Goal: Use online tool/utility

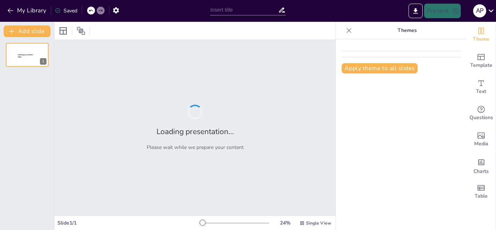
type input "Desarrollo de Habilidades Emocionales para Mejorar el Trabajo en Equipo"
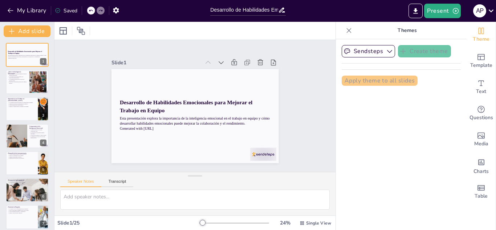
checkbox input "true"
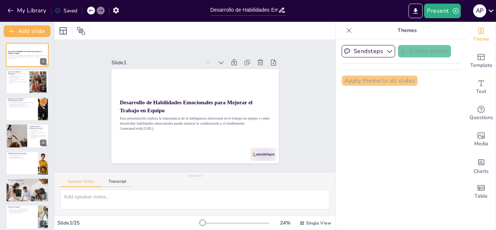
checkbox input "true"
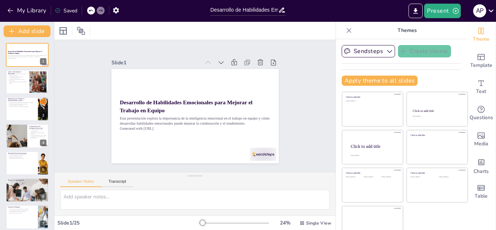
checkbox input "true"
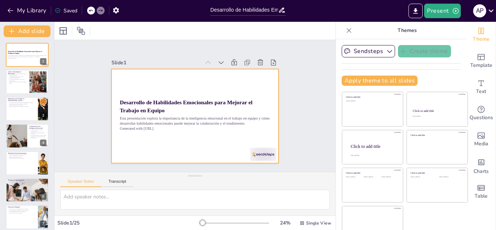
checkbox input "true"
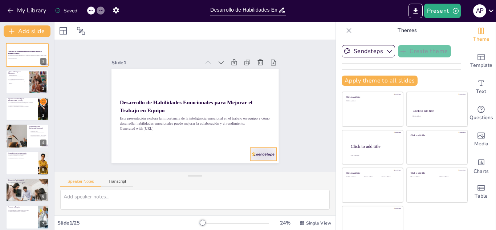
checkbox input "true"
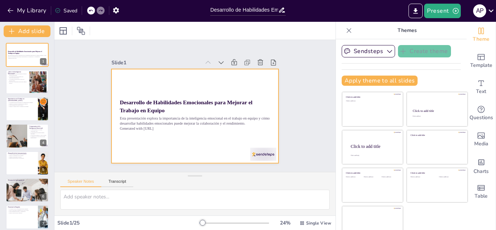
checkbox input "true"
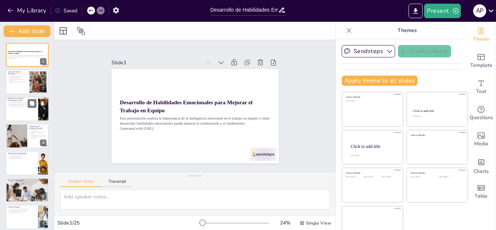
checkbox input "true"
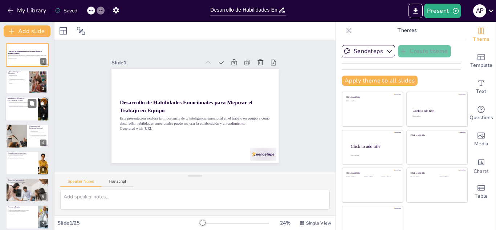
checkbox input "true"
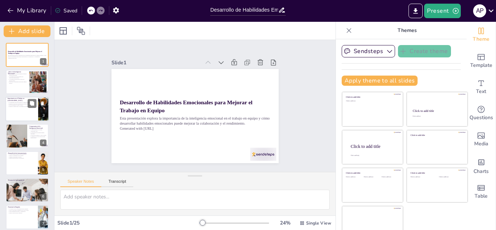
checkbox input "true"
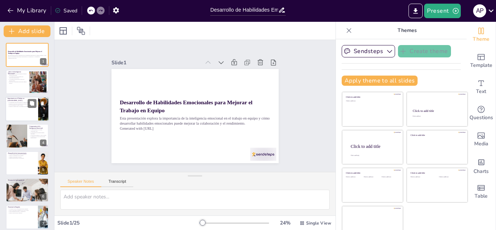
checkbox input "true"
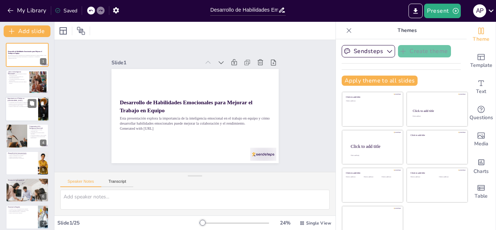
checkbox input "true"
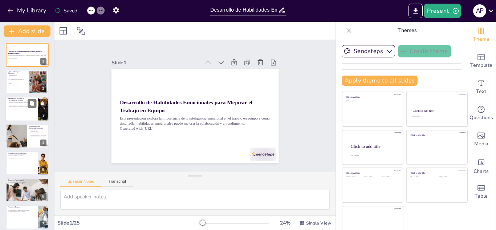
checkbox input "true"
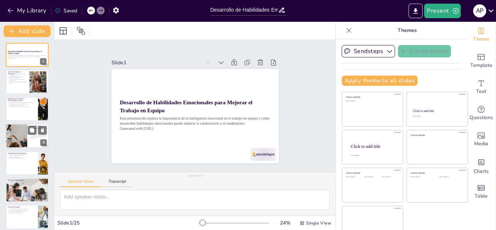
checkbox input "true"
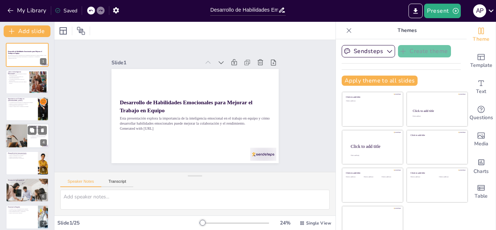
checkbox input "true"
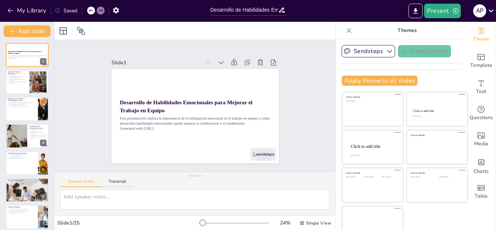
checkbox input "true"
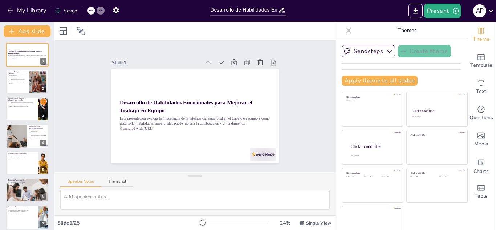
checkbox input "true"
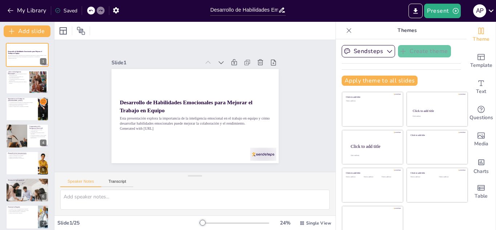
checkbox input "true"
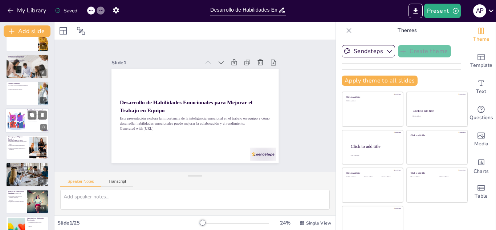
checkbox input "true"
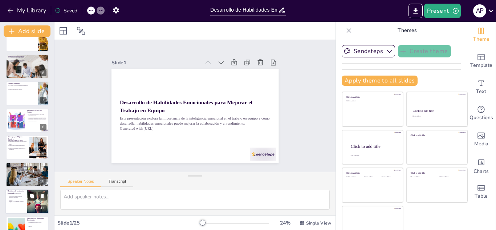
checkbox input "true"
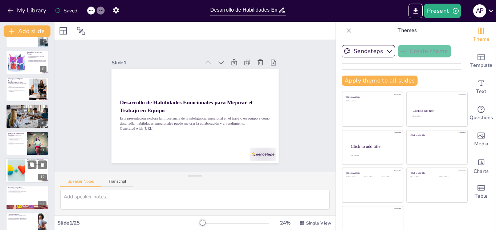
checkbox input "true"
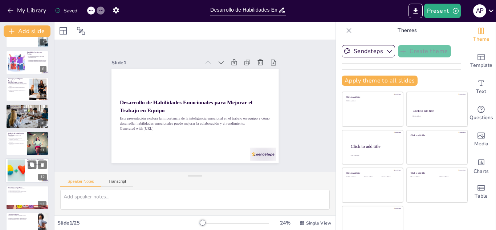
scroll to position [218, 0]
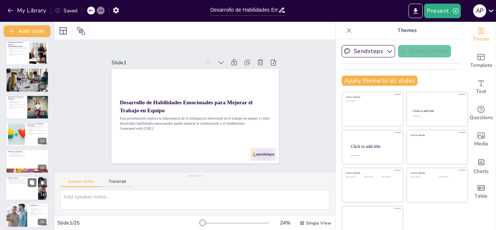
checkbox input "true"
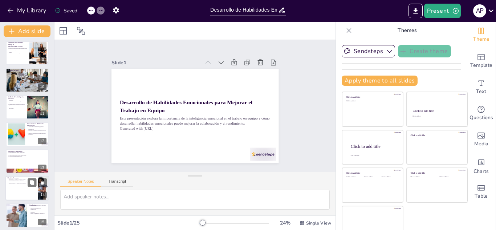
checkbox input "true"
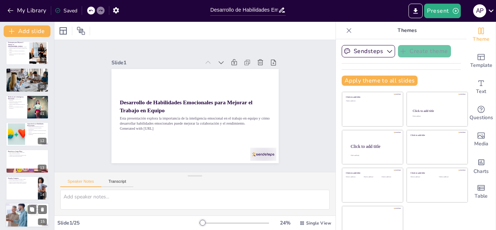
checkbox input "true"
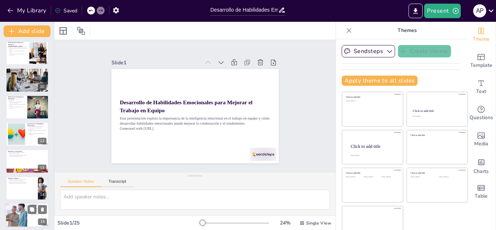
checkbox input "true"
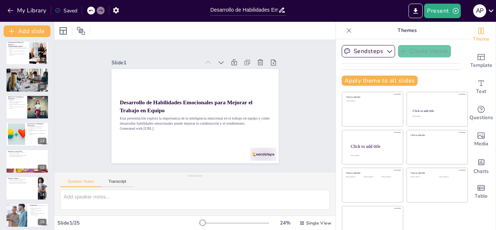
checkbox input "true"
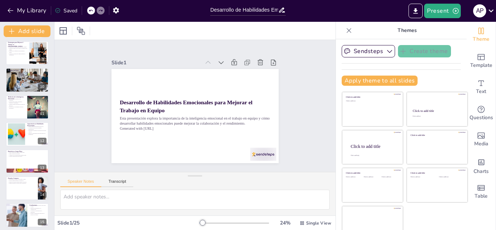
checkbox input "true"
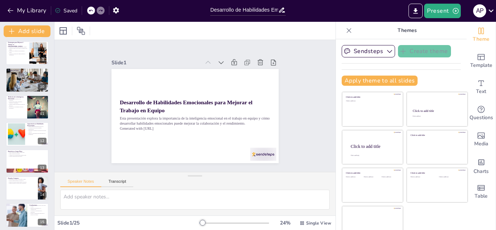
checkbox input "true"
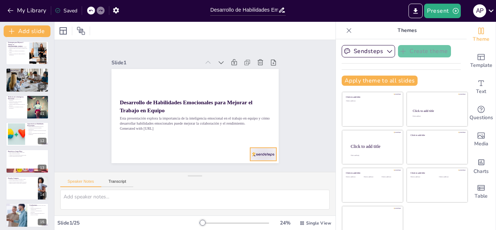
checkbox input "true"
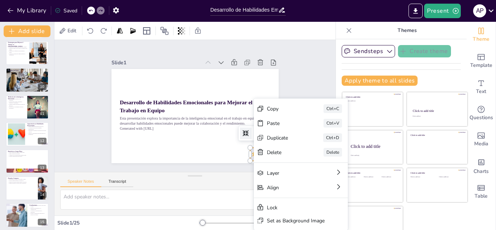
checkbox input "true"
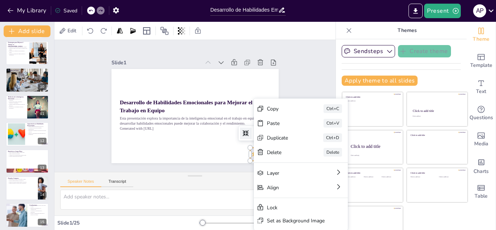
checkbox input "true"
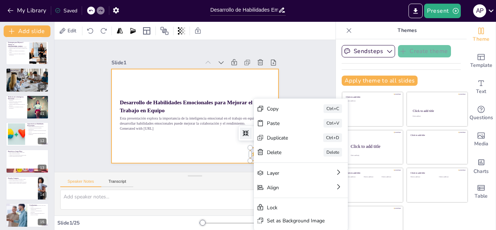
checkbox input "true"
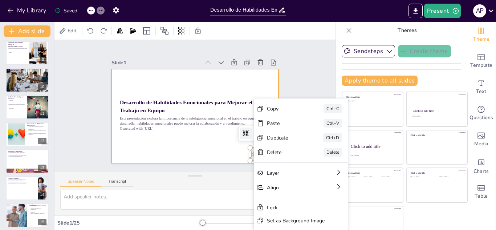
click at [200, 148] on div at bounding box center [192, 115] width 188 height 141
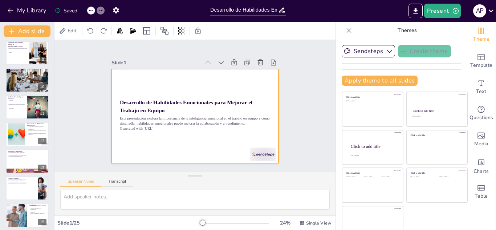
checkbox input "true"
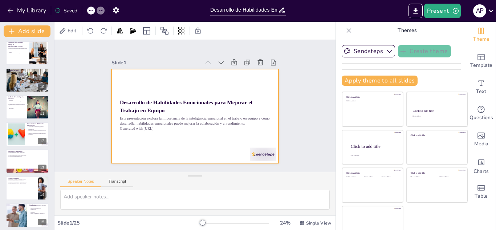
checkbox input "true"
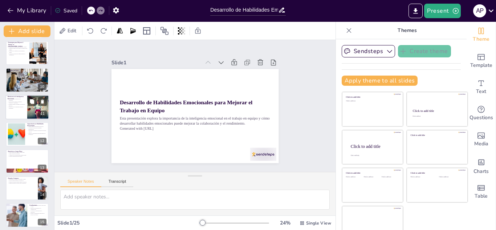
checkbox input "true"
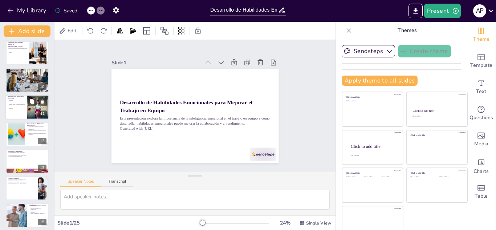
checkbox input "true"
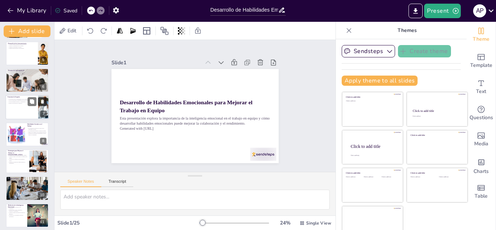
checkbox input "true"
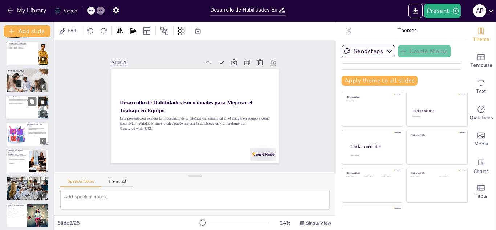
checkbox input "true"
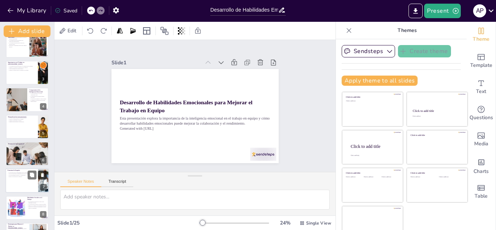
scroll to position [0, 0]
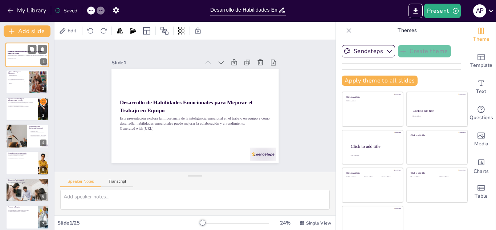
checkbox input "true"
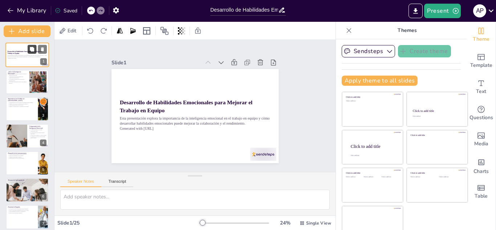
checkbox input "true"
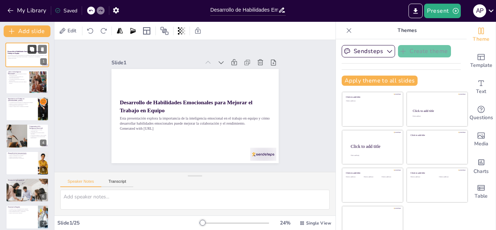
checkbox input "true"
click at [32, 85] on div at bounding box center [37, 82] width 33 height 22
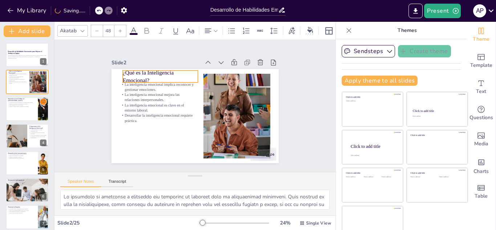
drag, startPoint x: 146, startPoint y: 72, endPoint x: 149, endPoint y: 69, distance: 4.4
click at [149, 69] on p "¿Qué es la Inteligencia Emocional?" at bounding box center [167, 69] width 77 height 31
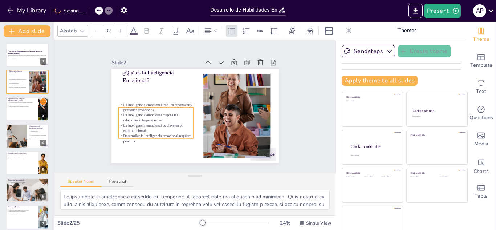
drag, startPoint x: 141, startPoint y: 100, endPoint x: 140, endPoint y: 121, distance: 20.4
click at [140, 118] on p "La inteligencia emocional es clave en el entorno laboral." at bounding box center [156, 83] width 46 height 70
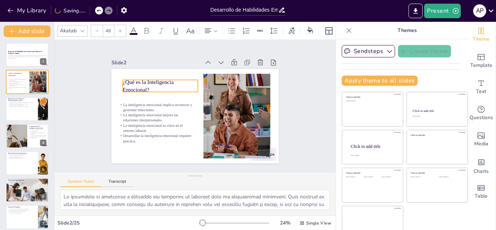
drag, startPoint x: 126, startPoint y: 75, endPoint x: 126, endPoint y: 85, distance: 9.4
click at [134, 85] on p "¿Qué es la Inteligencia Emocional?" at bounding box center [171, 73] width 75 height 45
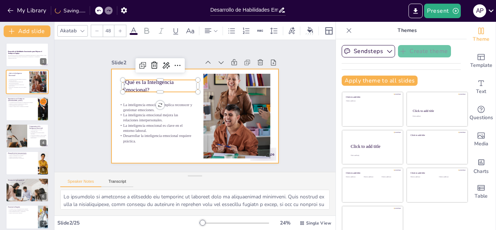
click at [145, 150] on div at bounding box center [190, 114] width 192 height 165
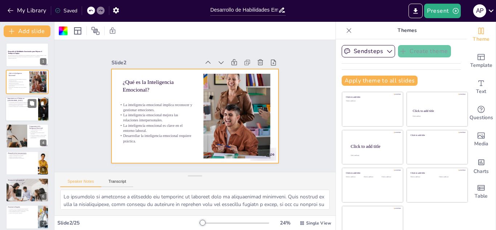
click at [20, 111] on div at bounding box center [27, 109] width 44 height 25
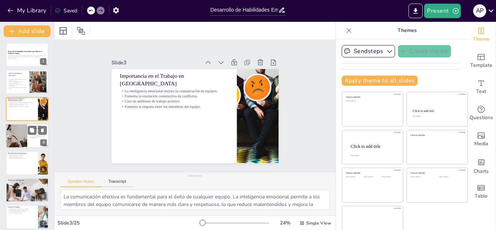
click at [24, 138] on div at bounding box center [16, 135] width 48 height 25
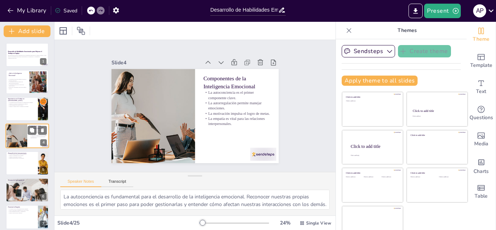
scroll to position [3, 0]
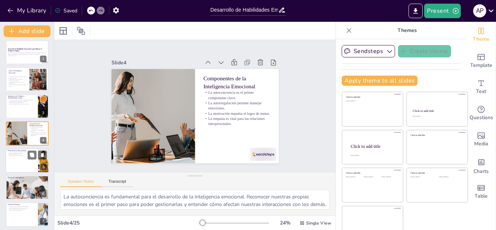
click at [24, 161] on div at bounding box center [27, 160] width 44 height 25
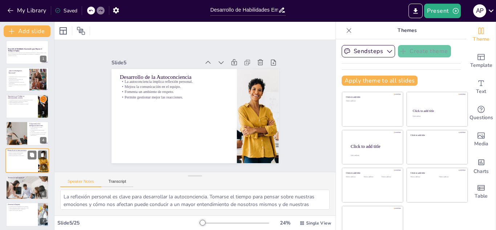
scroll to position [29, 0]
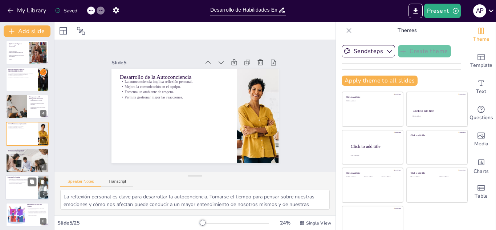
click at [22, 187] on div at bounding box center [27, 187] width 44 height 25
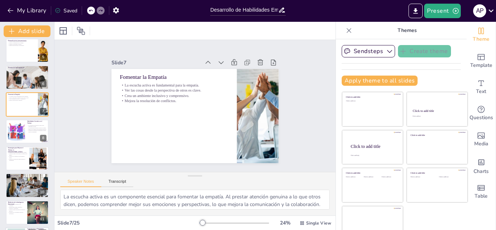
scroll to position [229, 0]
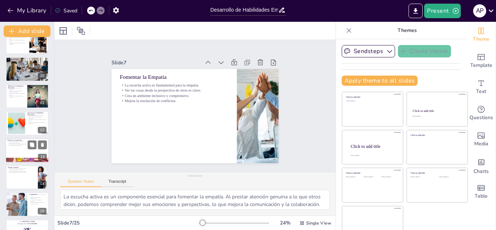
click at [20, 151] on div at bounding box center [27, 150] width 44 height 25
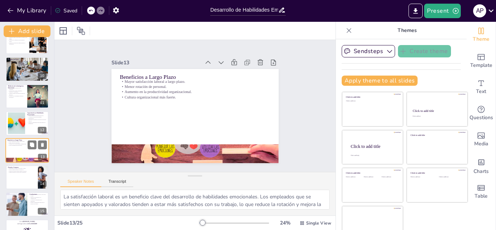
scroll to position [246, 0]
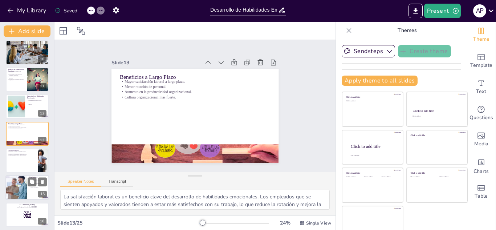
click at [24, 184] on div at bounding box center [16, 187] width 33 height 25
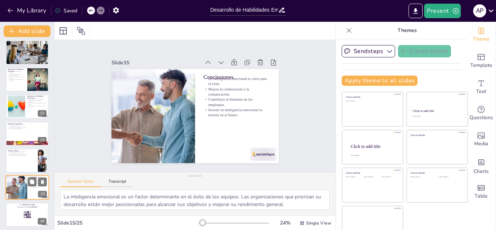
scroll to position [300, 0]
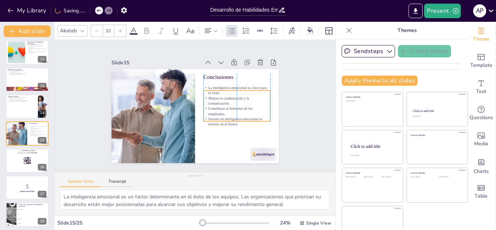
drag, startPoint x: 215, startPoint y: 90, endPoint x: 215, endPoint y: 100, distance: 9.1
click at [202, 114] on p "Mejora la colaboración y la comunicación." at bounding box center [187, 147] width 31 height 67
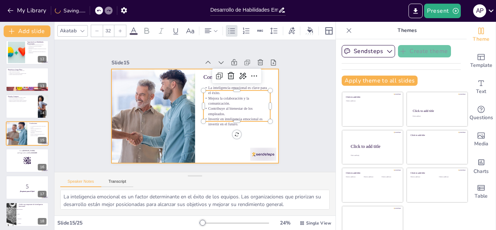
click at [206, 139] on div at bounding box center [189, 114] width 191 height 174
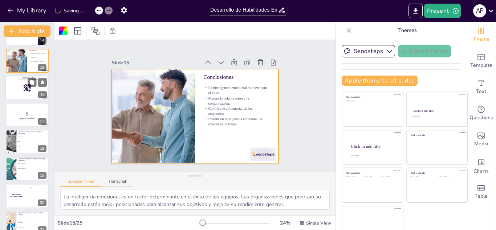
click at [15, 90] on div at bounding box center [27, 88] width 44 height 25
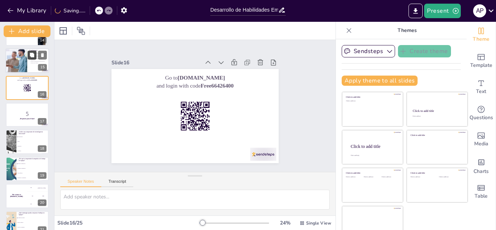
scroll to position [327, 0]
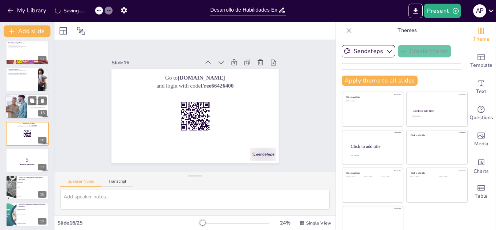
click at [15, 110] on div at bounding box center [16, 106] width 33 height 25
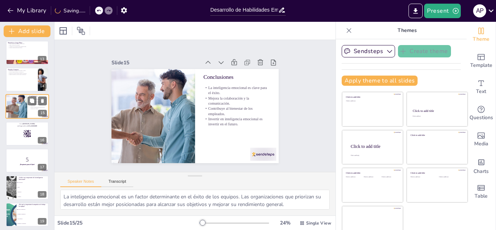
scroll to position [300, 0]
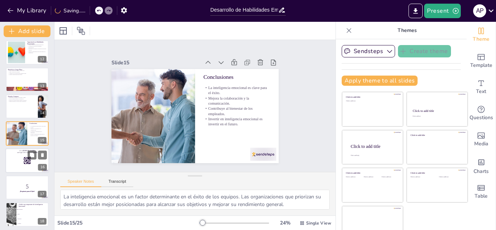
click at [21, 161] on div at bounding box center [27, 160] width 44 height 25
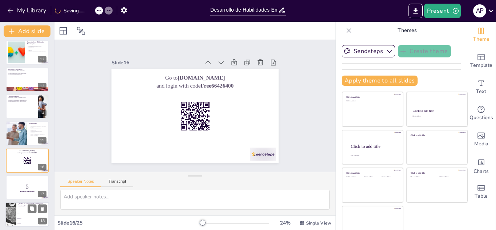
scroll to position [327, 0]
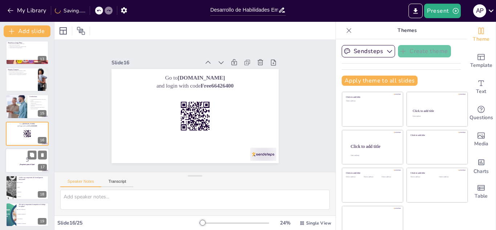
click at [13, 156] on p "5" at bounding box center [27, 160] width 39 height 8
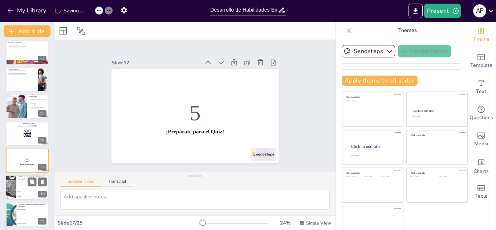
scroll to position [354, 0]
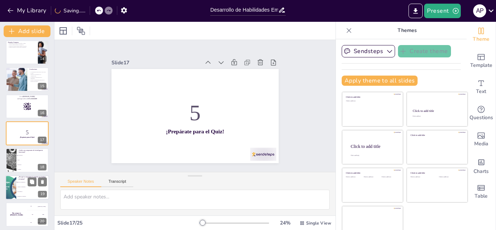
click at [18, 184] on li "Mejora la comunicación" at bounding box center [32, 182] width 33 height 5
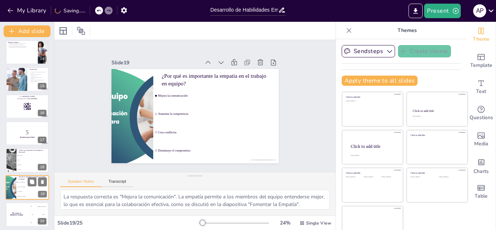
scroll to position [407, 0]
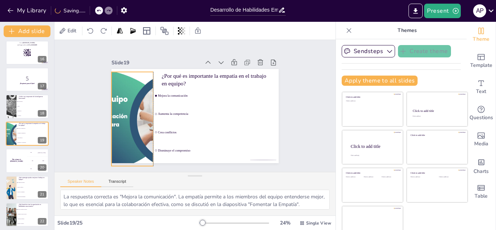
drag, startPoint x: 113, startPoint y: 122, endPoint x: 168, endPoint y: 129, distance: 55.6
click at [120, 122] on div at bounding box center [136, 79] width 181 height 167
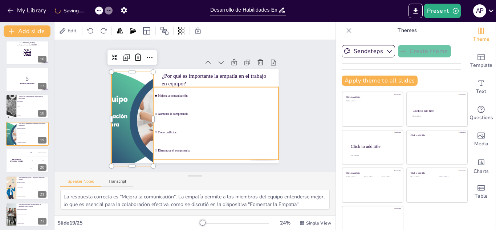
click at [210, 119] on li "Aumenta la competencia" at bounding box center [215, 113] width 125 height 17
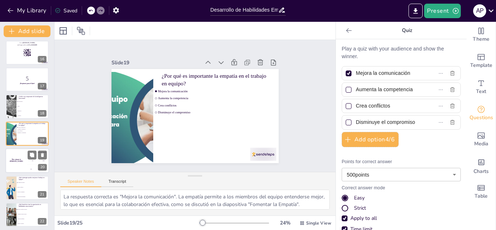
click at [23, 167] on div "The winner is [PERSON_NAME]" at bounding box center [16, 160] width 22 height 25
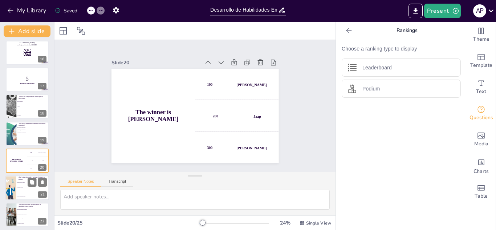
scroll to position [435, 0]
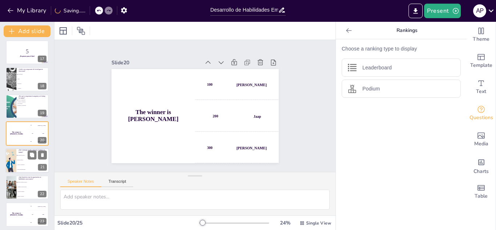
click at [15, 164] on div at bounding box center [10, 160] width 37 height 25
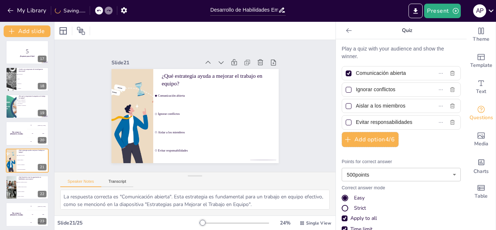
scroll to position [462, 0]
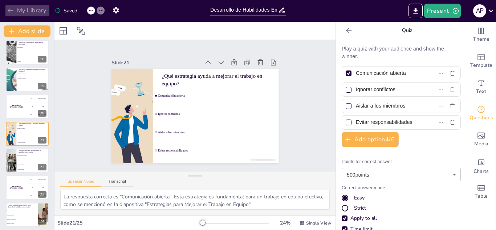
click at [21, 7] on button "My Library" at bounding box center [27, 11] width 44 height 12
